Goal: Task Accomplishment & Management: Use online tool/utility

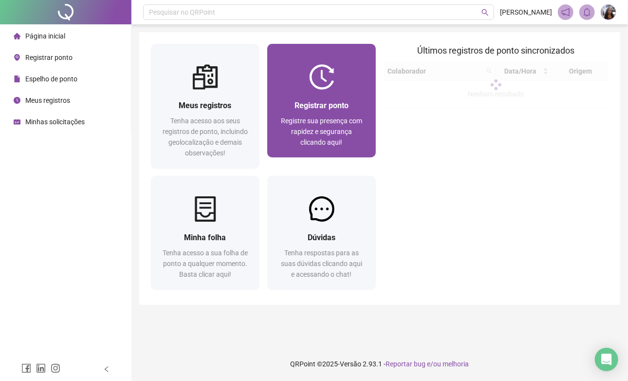
click at [305, 125] on span "Registre sua presença com rapidez e segurança clicando aqui!" at bounding box center [321, 131] width 81 height 29
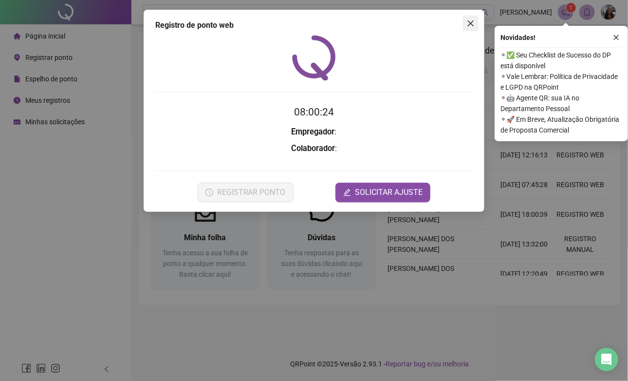
click at [467, 24] on icon "close" at bounding box center [471, 23] width 8 height 8
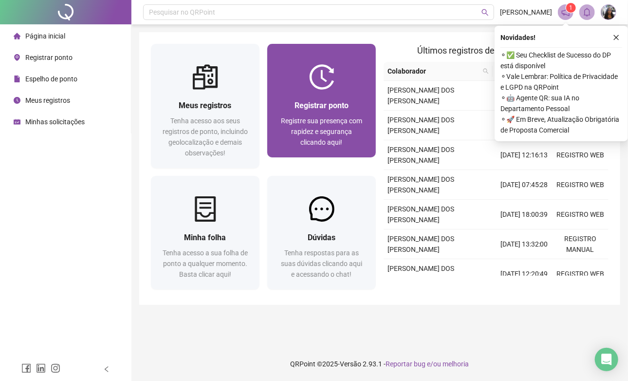
click at [330, 105] on span "Registrar ponto" at bounding box center [322, 105] width 54 height 9
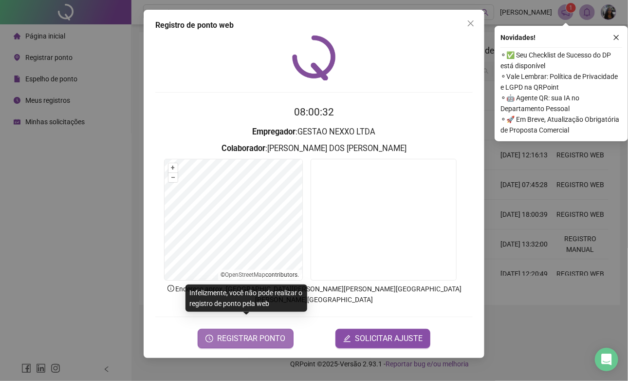
click at [257, 333] on span "REGISTRAR PONTO" at bounding box center [251, 339] width 69 height 12
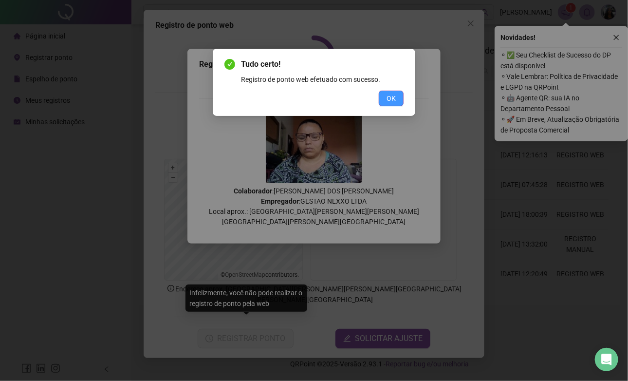
click at [393, 96] on span "OK" at bounding box center [391, 98] width 9 height 11
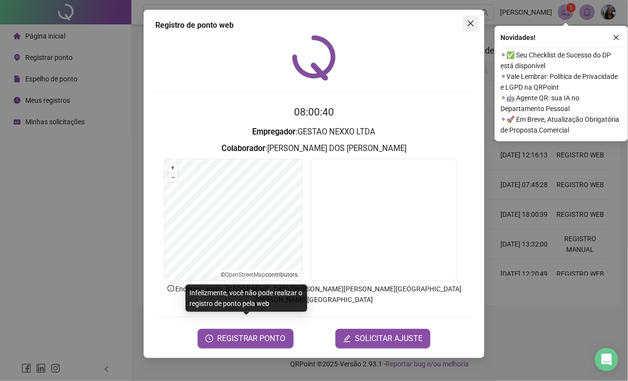
click at [470, 23] on icon "close" at bounding box center [471, 23] width 8 height 8
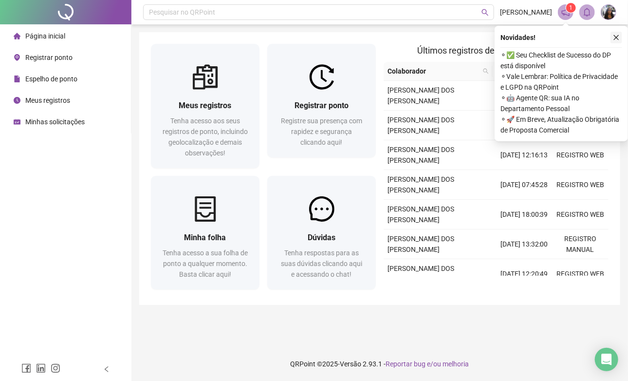
click at [617, 37] on icon "close" at bounding box center [616, 37] width 7 height 7
